Goal: Information Seeking & Learning: Learn about a topic

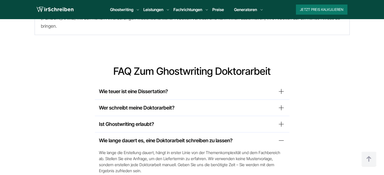
scroll to position [3128, 0]
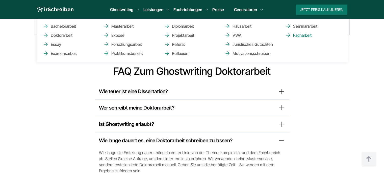
click at [300, 35] on link "Facharbeit" at bounding box center [310, 35] width 50 height 6
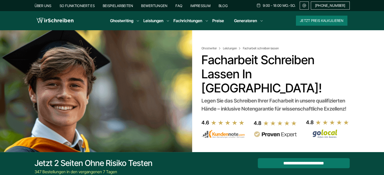
drag, startPoint x: 202, startPoint y: 87, endPoint x: 224, endPoint y: 101, distance: 25.8
click at [224, 101] on div "Legen Sie das Schreiben Ihrer Facharbeit in unsere qualifizierten Hände – inklu…" at bounding box center [274, 105] width 146 height 16
copy div "Legen Sie das Schreiben Ihrer Facharbeit in unsere qualifizierten Hände – inklu…"
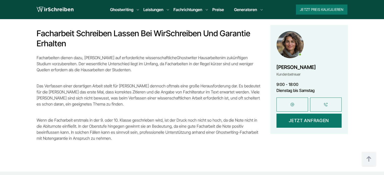
scroll to position [390, 0]
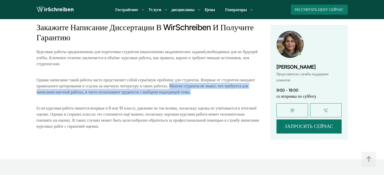
drag, startPoint x: 168, startPoint y: 86, endPoint x: 192, endPoint y: 91, distance: 23.8
click at [192, 91] on p "Однако написание такой работы часто представляет собой серьёзную проблему для с…" at bounding box center [148, 86] width 223 height 18
click at [192, 94] on p "Однако написание такой работы часто представляет собой серьёзную проблему для с…" at bounding box center [148, 86] width 223 height 18
drag, startPoint x: 193, startPoint y: 92, endPoint x: 168, endPoint y: 87, distance: 25.3
click at [168, 87] on p "Однако написание такой работы часто представляет собой серьёзную проблему для с…" at bounding box center [148, 86] width 223 height 18
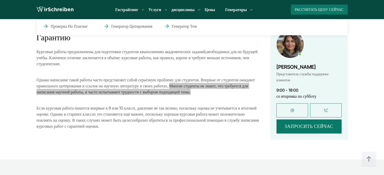
scroll to position [378, 0]
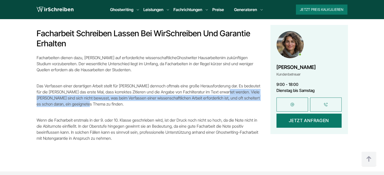
drag, startPoint x: 218, startPoint y: 86, endPoint x: 223, endPoint y: 98, distance: 13.5
click at [223, 98] on p "Das Verfassen einer derartigen Arbeit stellt für [PERSON_NAME] dennoch oftmals …" at bounding box center [148, 95] width 223 height 24
copy p "Viele [PERSON_NAME] sind sich nicht bewusst, was beim Verfassen einer wissensch…"
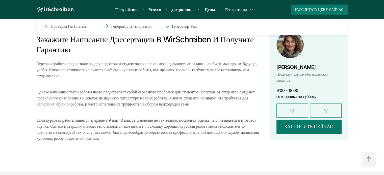
scroll to position [390, 0]
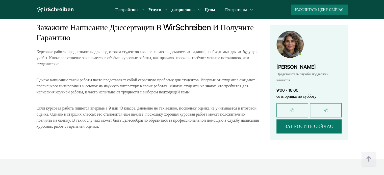
drag, startPoint x: 49, startPoint y: 58, endPoint x: 62, endPoint y: 64, distance: 13.9
click at [62, 64] on p "Курсовые работы предназначены для подготовки студентов к выполнению академическ…" at bounding box center [148, 58] width 223 height 18
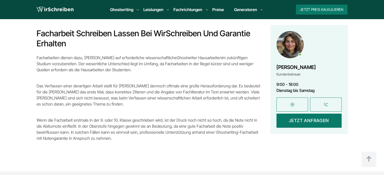
drag, startPoint x: 63, startPoint y: 58, endPoint x: 115, endPoint y: 66, distance: 52.3
click at [115, 66] on p "Facharbeiten dienen dazu, [PERSON_NAME] auf erforderliche wissenschaftliche Gho…" at bounding box center [148, 64] width 223 height 18
copy p "Der wesentliche Unterschied liegt im Umfang, da Facharbeiten in der Regel kürze…"
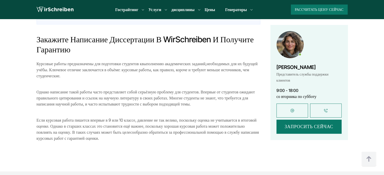
scroll to position [390, 0]
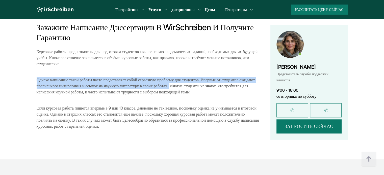
drag, startPoint x: 37, startPoint y: 80, endPoint x: 168, endPoint y: 88, distance: 131.4
click at [168, 88] on font "Однако написание такой работы часто представляет собой серьёзную проблему для с…" at bounding box center [146, 85] width 218 height 17
copy font "Однако написание такой работы часто представляет собой серьёзную проблему для с…"
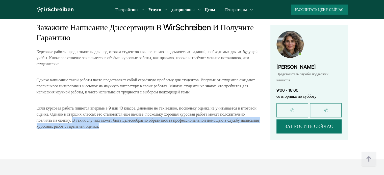
drag, startPoint x: 72, startPoint y: 121, endPoint x: 102, endPoint y: 126, distance: 30.4
click at [102, 126] on p "Если курсовая работа пишется впервые в 9 или 10 классе, давление не так велико,…" at bounding box center [148, 117] width 223 height 24
copy font "В таких случаях может быть целесообразно обратиться за профессиональной помощью…"
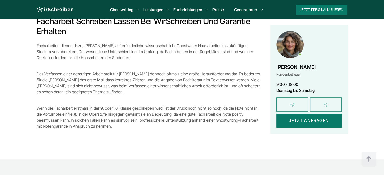
scroll to position [378, 0]
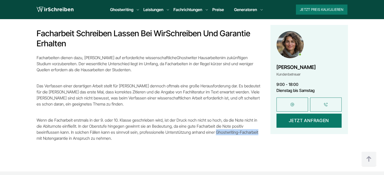
drag, startPoint x: 187, startPoint y: 125, endPoint x: 230, endPoint y: 128, distance: 42.3
click at [230, 128] on p "Wenn die Facharbeit erstmals in der 9. oder 10. Klasse geschrieben wird, ist de…" at bounding box center [148, 129] width 223 height 24
copy p "Ghostwriting-Facharbeit"
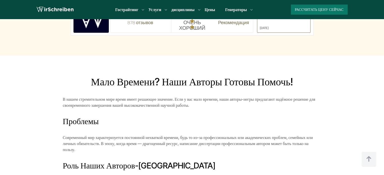
scroll to position [1999, 0]
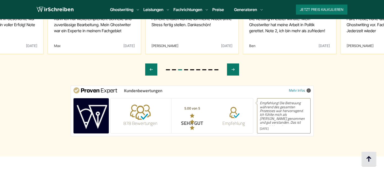
click at [363, 161] on img at bounding box center [368, 159] width 15 height 15
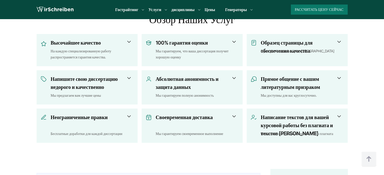
scroll to position [228, 0]
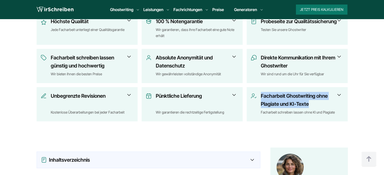
drag, startPoint x: 316, startPoint y: 100, endPoint x: 260, endPoint y: 92, distance: 56.3
click at [261, 92] on h3 "Facharbeit Ghostwriting ohne Plagiate und KI-Texte" at bounding box center [300, 100] width 79 height 16
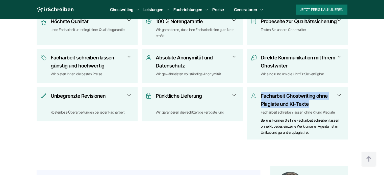
copy h3 "Facharbeit Ghostwriting ohne Plagiate und KI-Texte"
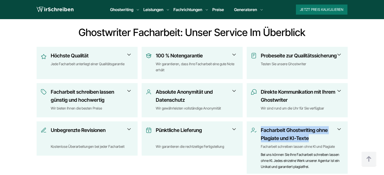
scroll to position [178, 0]
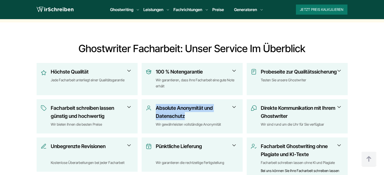
drag, startPoint x: 189, startPoint y: 109, endPoint x: 156, endPoint y: 103, distance: 33.2
click at [156, 104] on h3 "Absolute Anonymität und Datenschutz" at bounding box center [195, 112] width 79 height 16
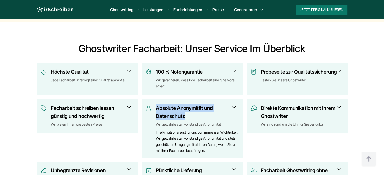
copy h3 "Absolute Anonymität und Datenschutz"
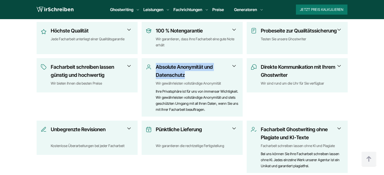
scroll to position [228, 0]
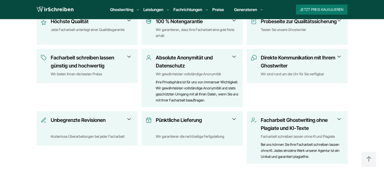
click at [121, 71] on div "Wir bieten Ihnen die besten Preise" at bounding box center [92, 74] width 83 height 6
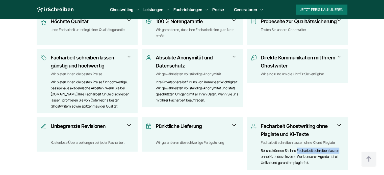
copy div "Facharbeit schreiben lassen"
drag, startPoint x: 297, startPoint y: 145, endPoint x: 337, endPoint y: 145, distance: 40.6
click at [337, 148] on div "Bei uns können Sie Ihre Facharbeit schreiben lassen ohne KI. Jedes einzelne Wer…" at bounding box center [302, 157] width 83 height 18
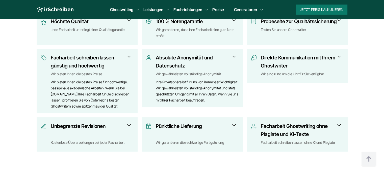
click at [292, 126] on h3 "Facharbeit Ghostwriting ohne Plagiate und KI-Texte" at bounding box center [300, 130] width 79 height 16
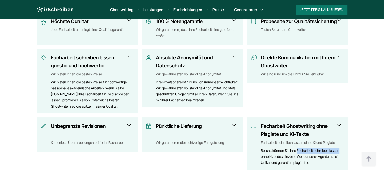
drag, startPoint x: 296, startPoint y: 145, endPoint x: 340, endPoint y: 146, distance: 43.9
click at [340, 148] on div "Bei uns können Sie Ihre Facharbeit schreiben lassen ohne KI. Jedes einzelne Wer…" at bounding box center [302, 157] width 83 height 18
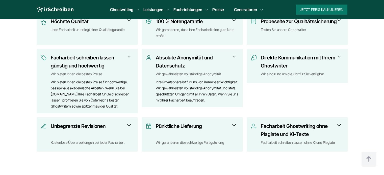
copy div "Facharbeit schreiben lassen"
click at [179, 131] on h3 "Pünktliche Lieferung" at bounding box center [195, 130] width 79 height 16
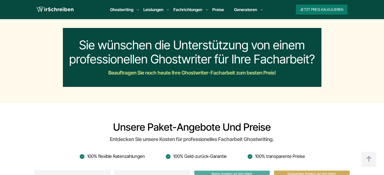
scroll to position [1313, 0]
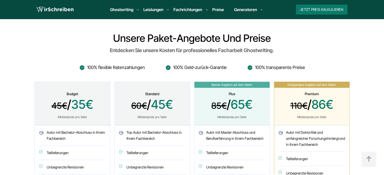
drag, startPoint x: 271, startPoint y: 43, endPoint x: 220, endPoint y: 41, distance: 51.5
click at [220, 46] on div "Entdecken Sie unsere Kosten für professionelles Facharbeit Ghostwriting." at bounding box center [192, 50] width 315 height 8
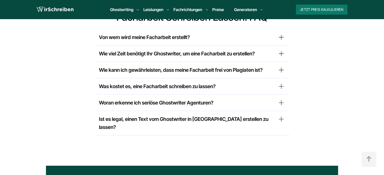
scroll to position [3179, 0]
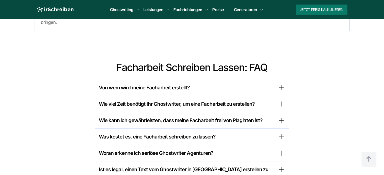
click at [249, 133] on summary "Was kostet es, eine Facharbeit schreiben zu lassen?" at bounding box center [192, 137] width 186 height 8
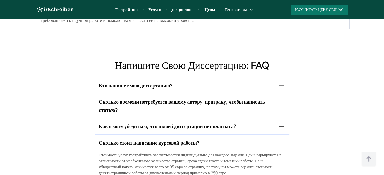
scroll to position [287, 0]
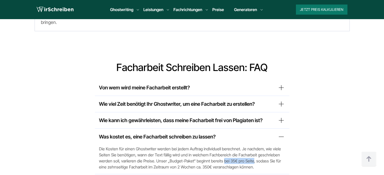
drag, startPoint x: 250, startPoint y: 145, endPoint x: 221, endPoint y: 147, distance: 29.3
click at [221, 147] on span "Die Kosten für einen Ghostwriter werden bei jedem Auftrag individuell berechnet…" at bounding box center [192, 158] width 186 height 24
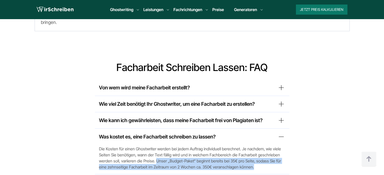
drag, startPoint x: 172, startPoint y: 148, endPoint x: 254, endPoint y: 150, distance: 82.3
click at [254, 150] on span "Die Kosten für einen Ghostwriter werden bei jedem Auftrag individuell berechnet…" at bounding box center [192, 158] width 186 height 24
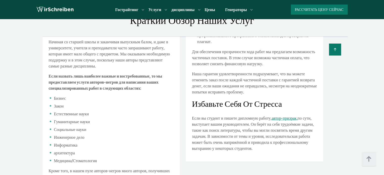
scroll to position [268, 0]
